Goal: Go to known website: Access a specific website the user already knows

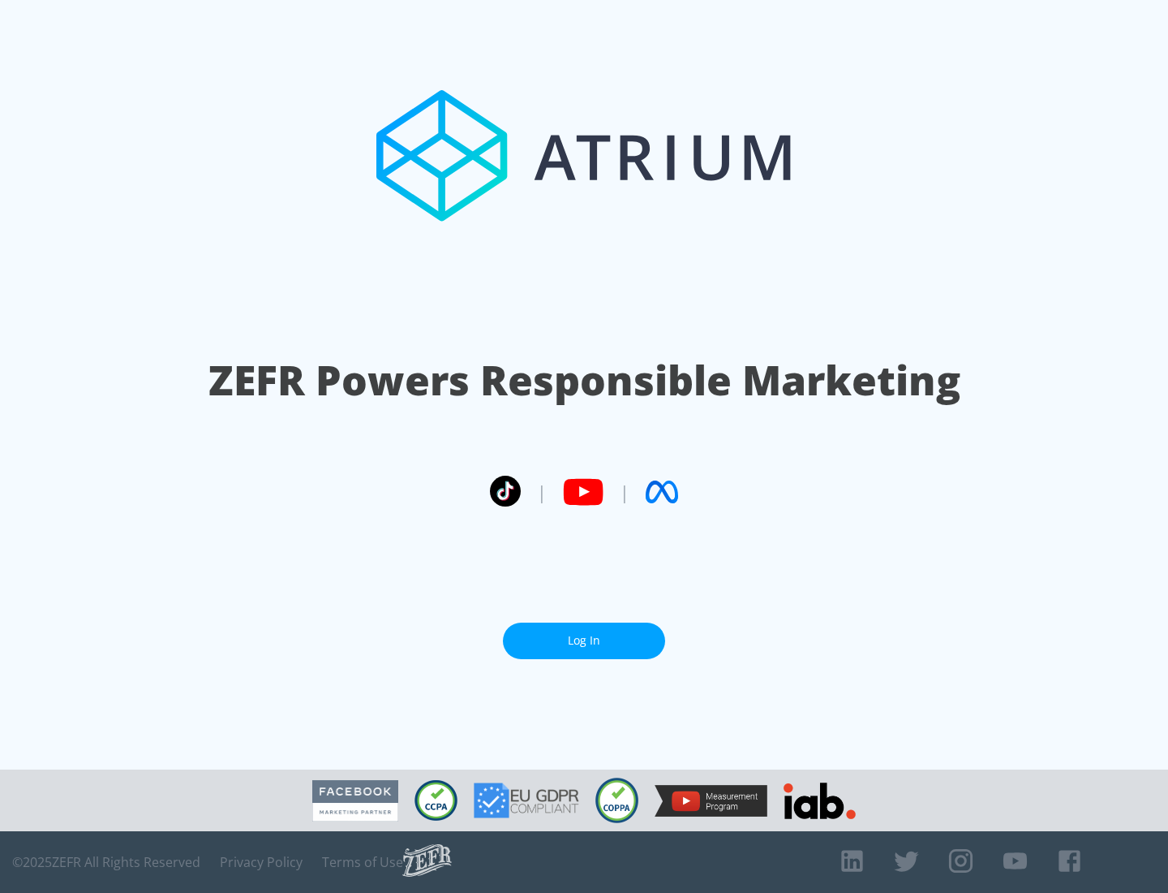
click at [584, 640] on link "Log In" at bounding box center [584, 640] width 162 height 37
